Goal: Check status: Check status

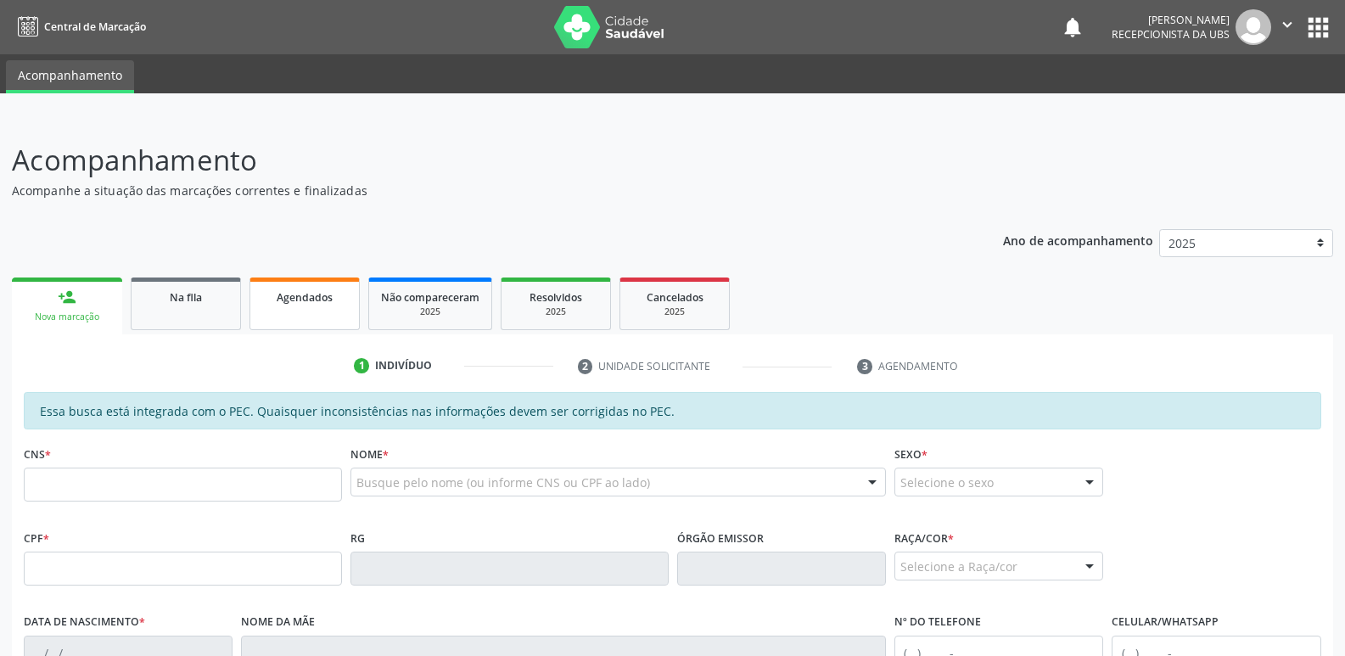
drag, startPoint x: 320, startPoint y: 267, endPoint x: 320, endPoint y: 289, distance: 21.2
click at [320, 272] on div "Ano de acompanhamento 2025 person_add Nova marcação Na fila Agendados Não compa…" at bounding box center [673, 599] width 1322 height 765
click at [320, 305] on div "Agendados" at bounding box center [304, 297] width 85 height 18
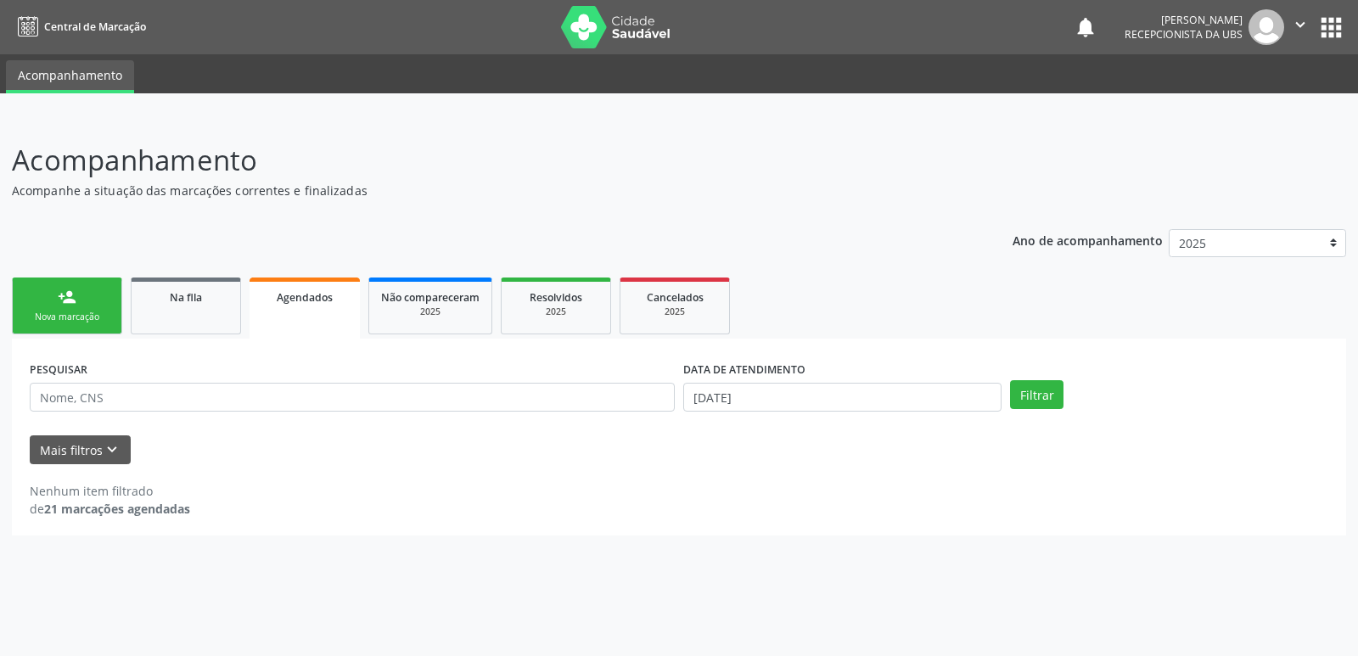
click at [576, 189] on p "Acompanhe a situação das marcações correntes e finalizadas" at bounding box center [479, 191] width 934 height 18
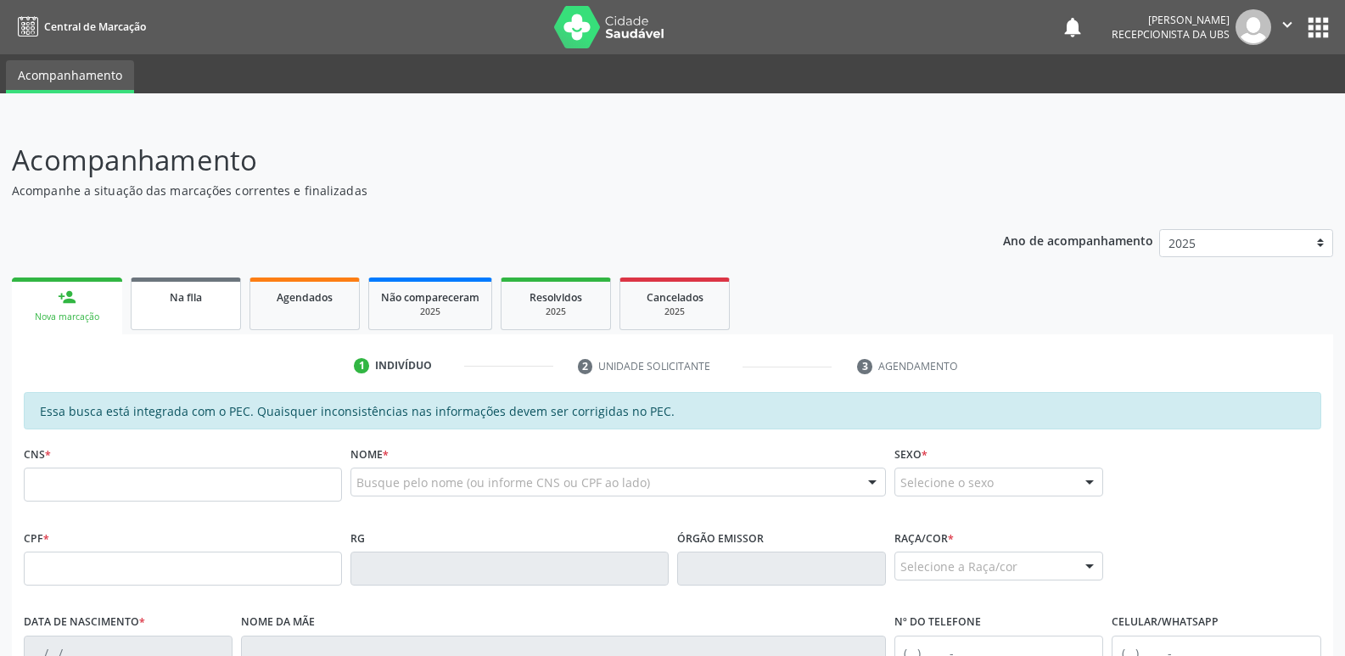
click at [209, 297] on div "Na fila" at bounding box center [185, 297] width 85 height 18
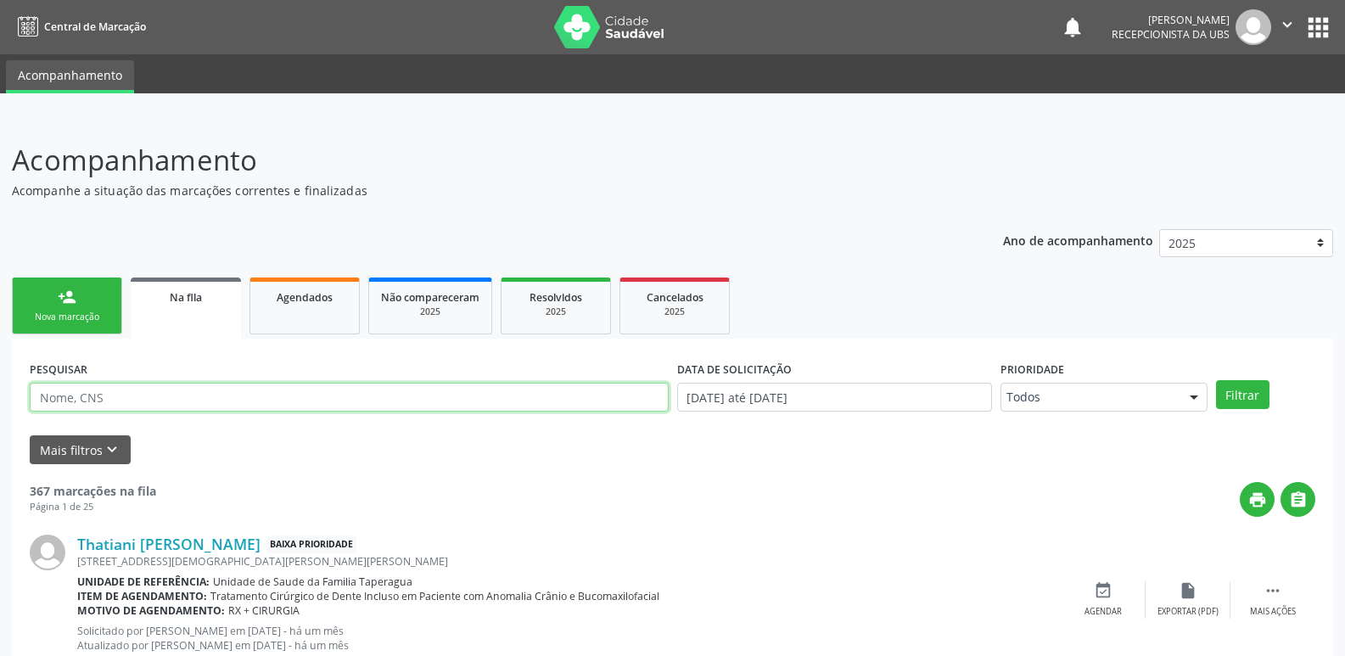
click at [310, 401] on input "text" at bounding box center [349, 397] width 639 height 29
paste input "700406942566749"
type input "700406942566749"
click at [1216, 380] on button "Filtrar" at bounding box center [1242, 394] width 53 height 29
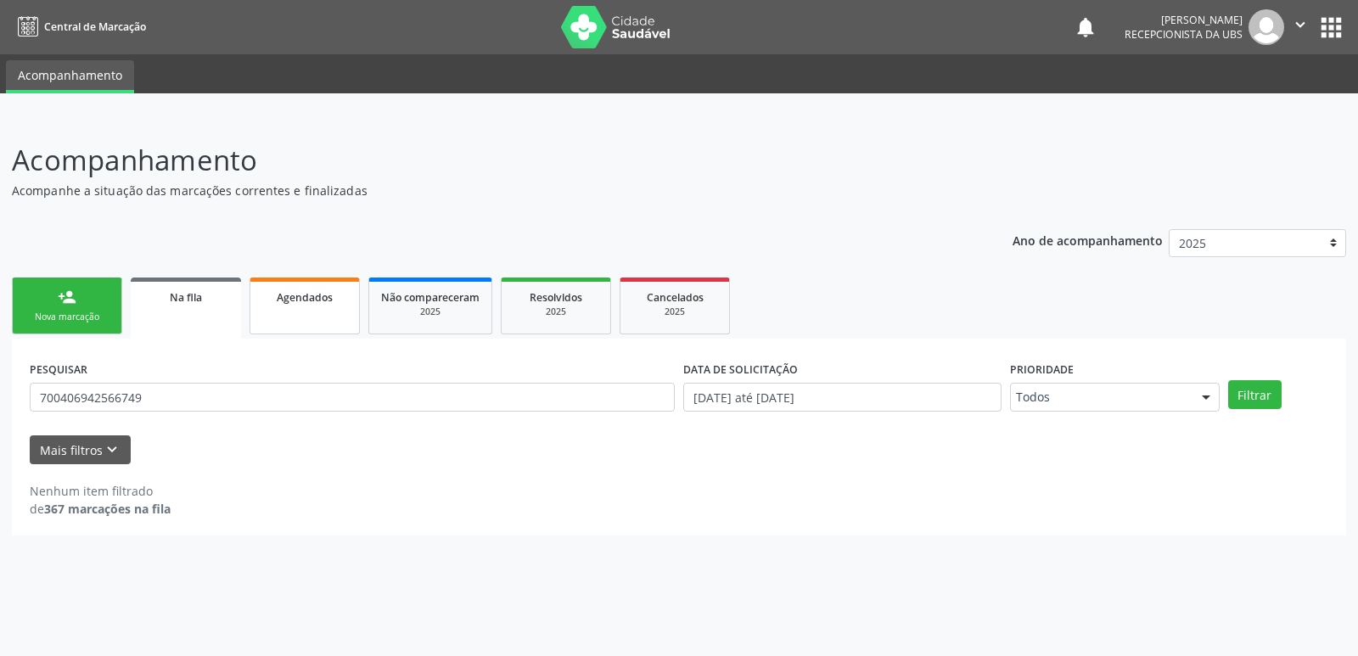
click at [300, 311] on link "Agendados" at bounding box center [305, 306] width 110 height 57
